Goal: Information Seeking & Learning: Check status

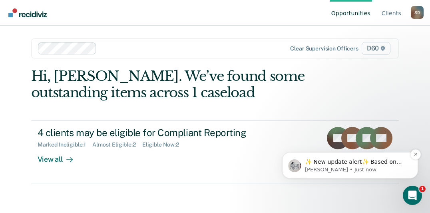
click at [321, 173] on div "✨ New update alert✨ Based on your feedback, we've made a few updates we wanted …" at bounding box center [350, 165] width 136 height 26
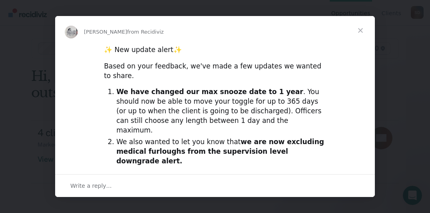
click at [360, 32] on span "Close" at bounding box center [360, 30] width 29 height 29
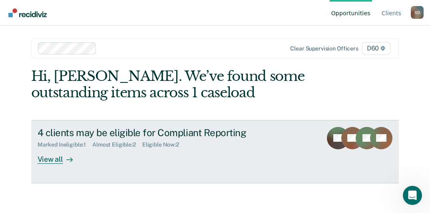
click at [49, 158] on div "View all" at bounding box center [60, 156] width 45 height 16
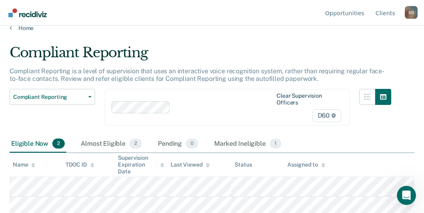
scroll to position [14, 0]
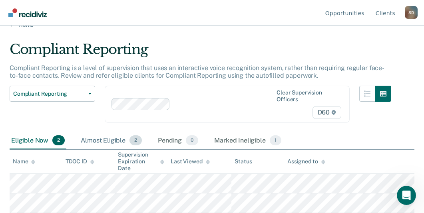
click at [120, 137] on div "Almost Eligible 2" at bounding box center [111, 141] width 64 height 18
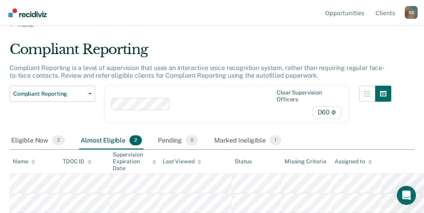
scroll to position [29, 0]
